Goal: Transaction & Acquisition: Subscribe to service/newsletter

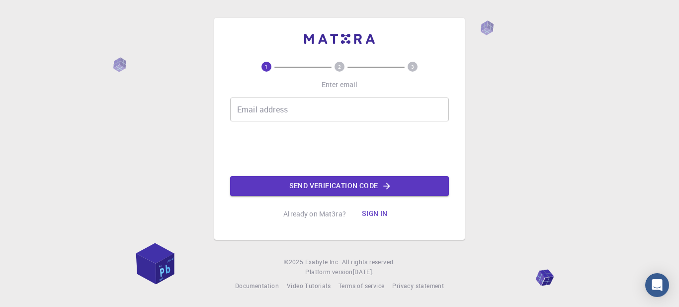
click at [278, 111] on div "Email address Email address" at bounding box center [339, 109] width 219 height 24
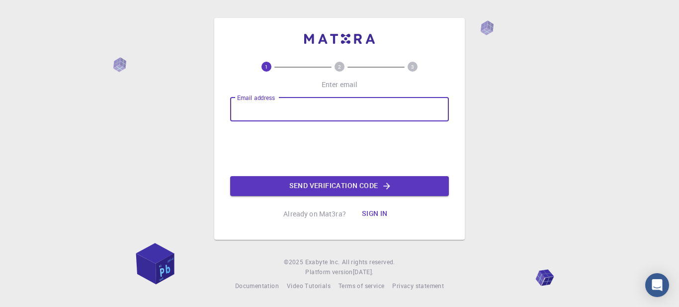
drag, startPoint x: 266, startPoint y: 116, endPoint x: 531, endPoint y: 145, distance: 266.5
click at [531, 145] on div "1 2 3 Enter email Email address Email address Send verification code Already on…" at bounding box center [339, 153] width 679 height 307
type input "y"
type input "tulshidasdarvade1906@gmail.com"
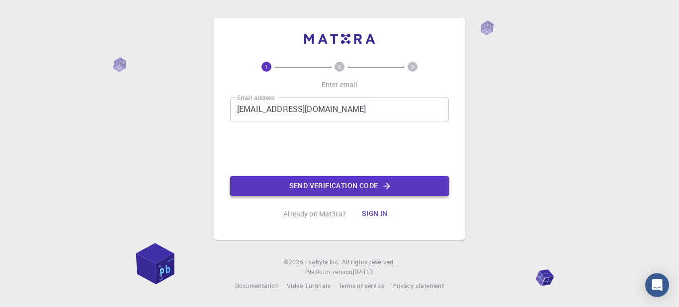
click at [340, 183] on button "Send verification code" at bounding box center [339, 186] width 219 height 20
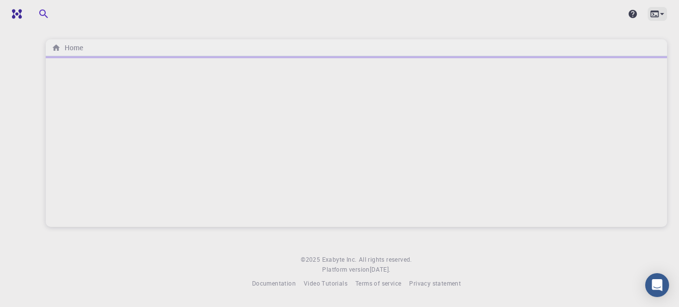
click at [661, 13] on icon at bounding box center [662, 14] width 4 height 2
click at [557, 32] on ul at bounding box center [602, 33] width 129 height 8
click at [53, 48] on icon "breadcrumb" at bounding box center [56, 47] width 9 height 9
click at [662, 12] on icon at bounding box center [662, 14] width 10 height 10
